Goal: Find specific page/section: Find specific page/section

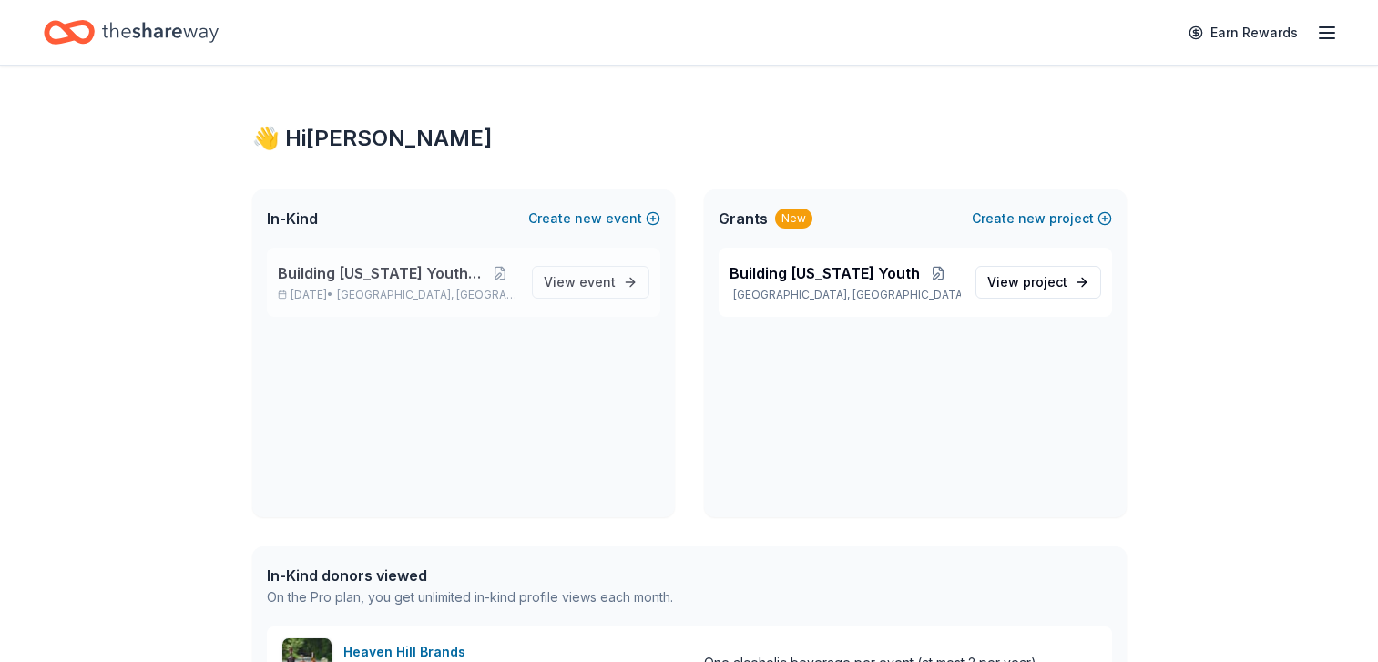
click at [372, 286] on div "Building [US_STATE] Youth Gala [DATE] • [GEOGRAPHIC_DATA], [GEOGRAPHIC_DATA]" at bounding box center [398, 282] width 240 height 40
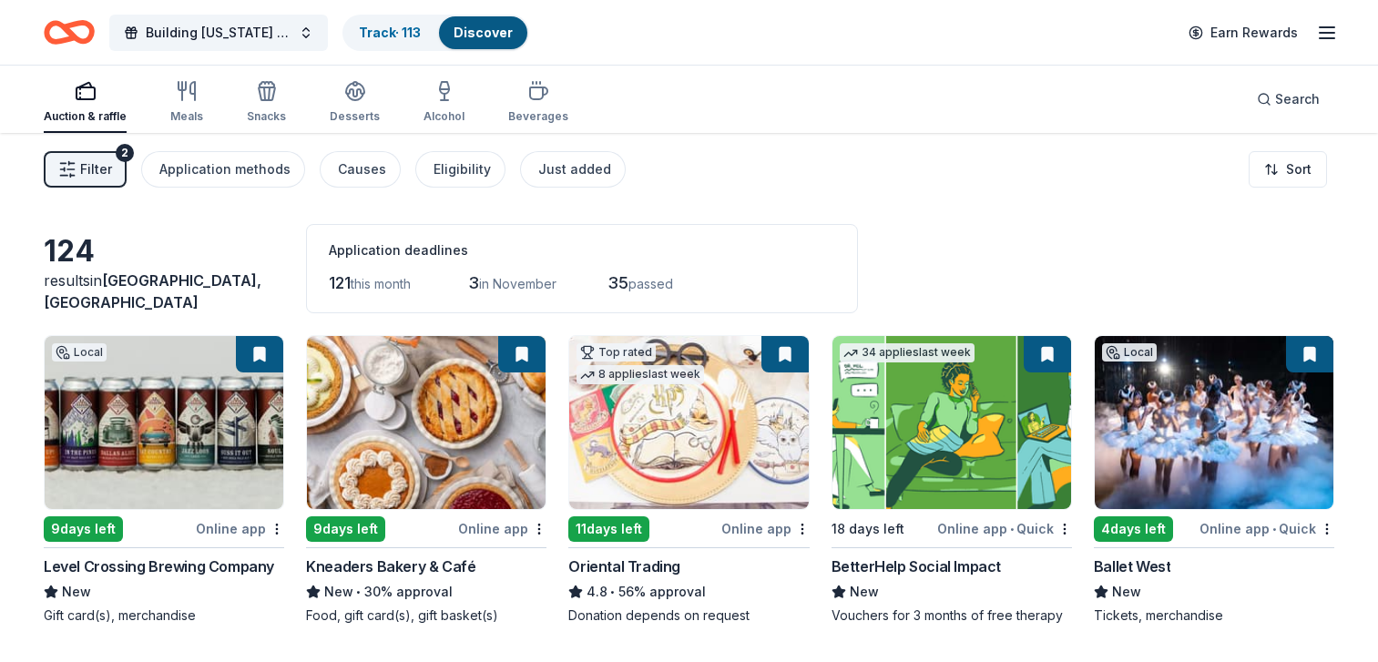
click at [513, 31] on div "Discover" at bounding box center [483, 32] width 88 height 33
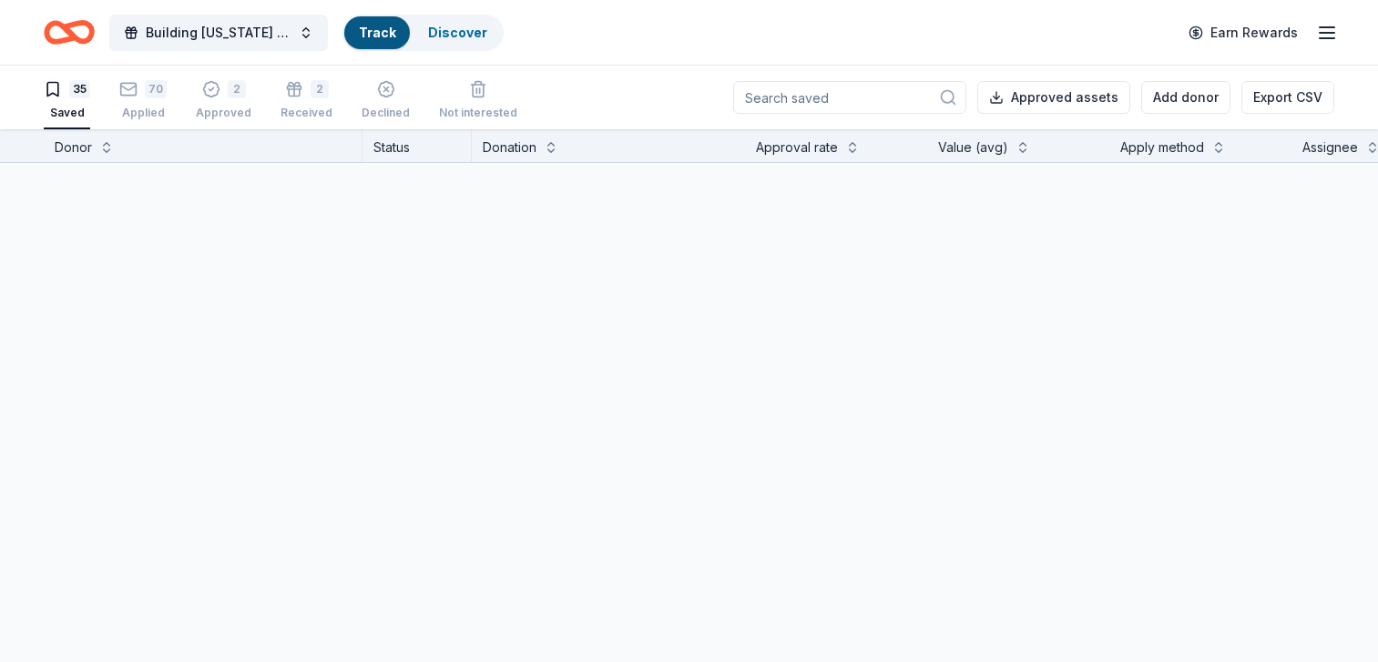
scroll to position [1, 0]
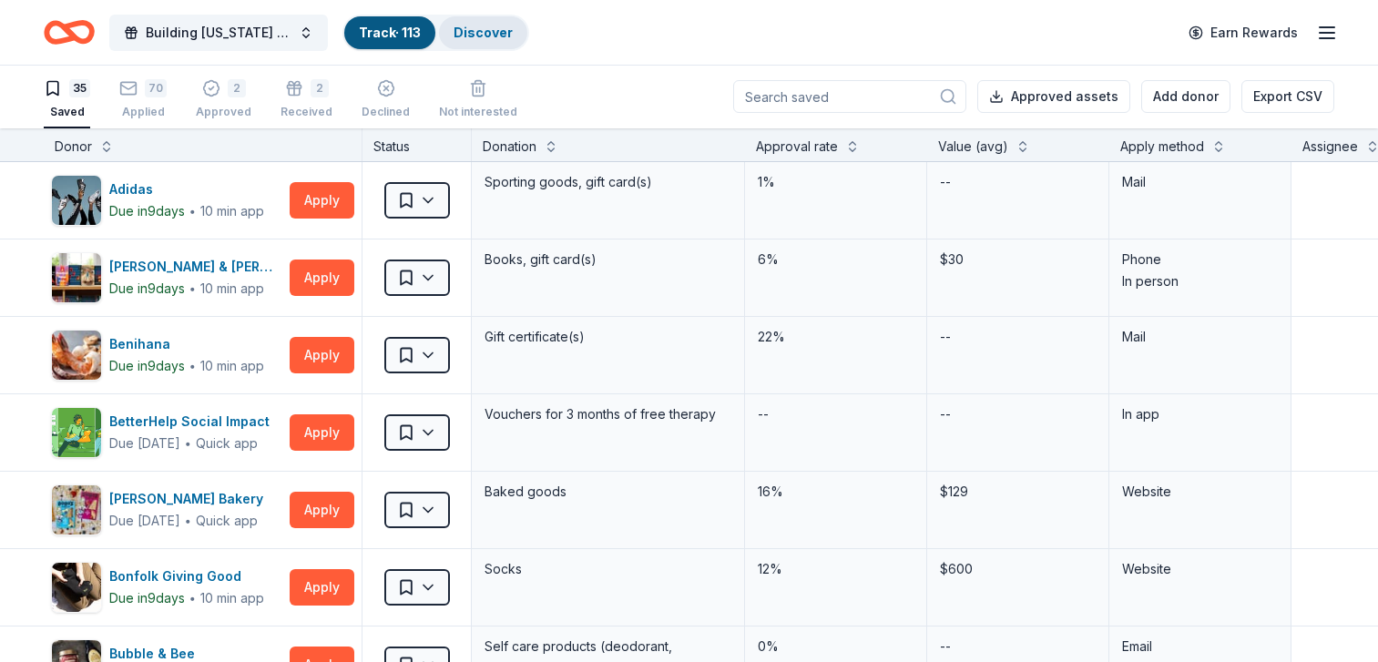
click at [485, 28] on link "Discover" at bounding box center [483, 32] width 59 height 15
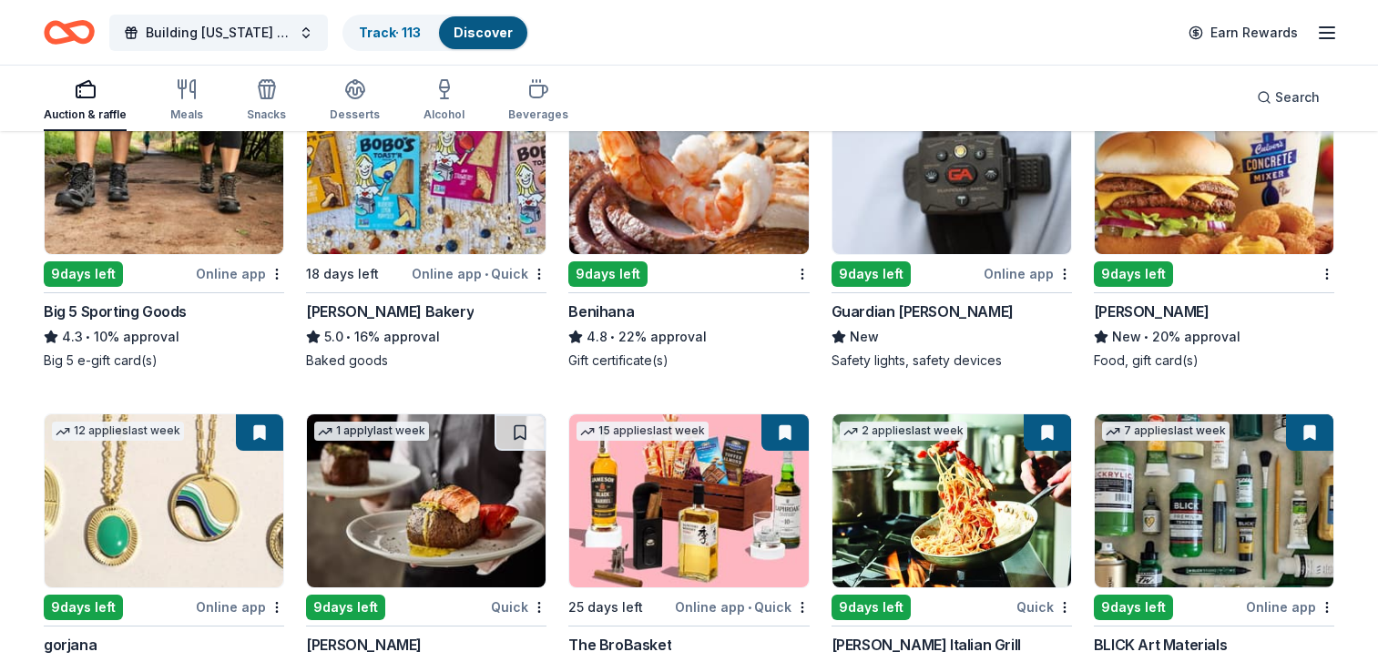
scroll to position [2532, 0]
